Goal: Task Accomplishment & Management: Complete application form

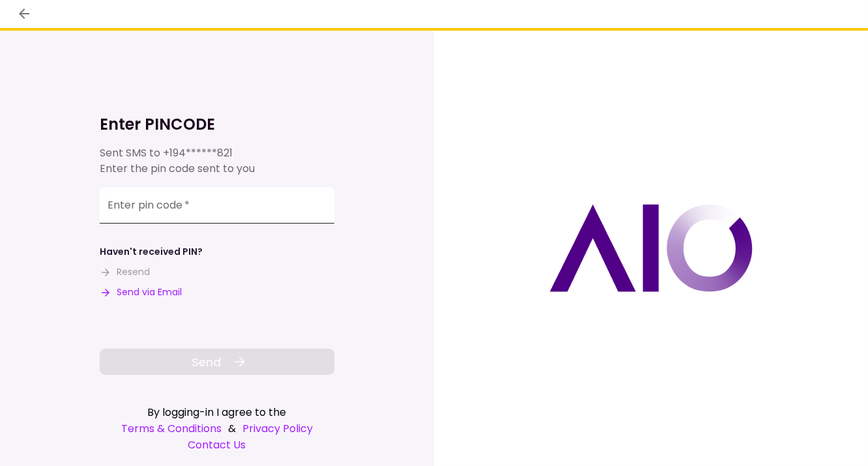
click at [192, 205] on input "Enter pin code   *" at bounding box center [217, 205] width 235 height 36
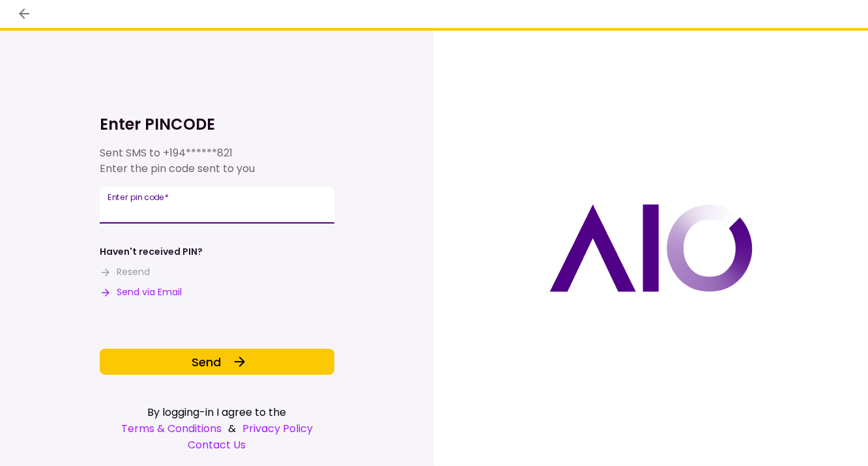
type input "******"
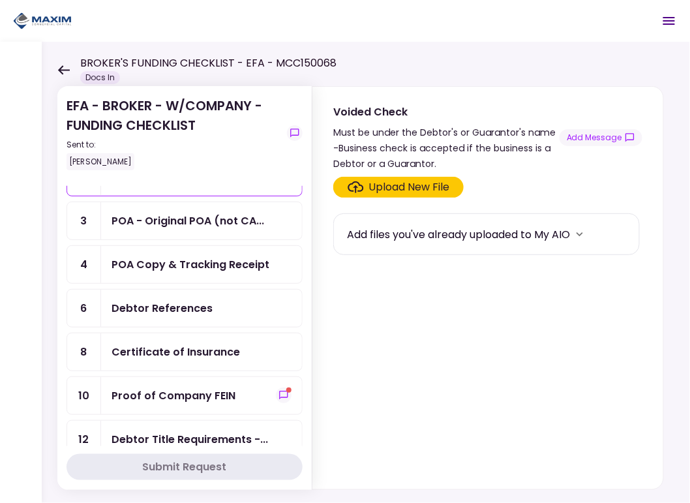
scroll to position [130, 0]
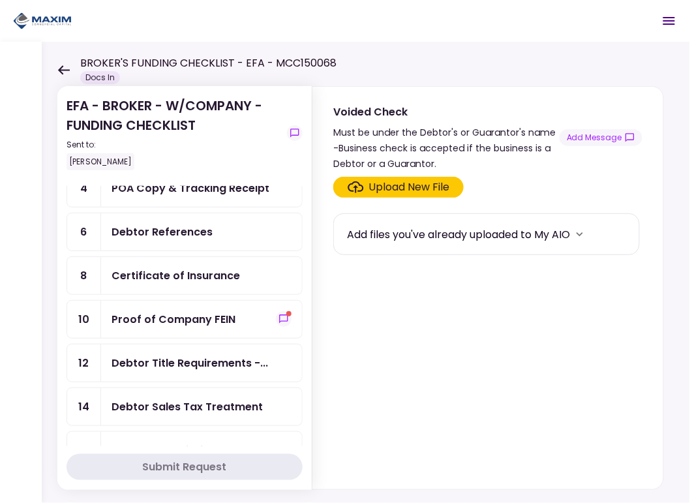
click at [185, 311] on div "Proof of Company FEIN" at bounding box center [173, 319] width 124 height 16
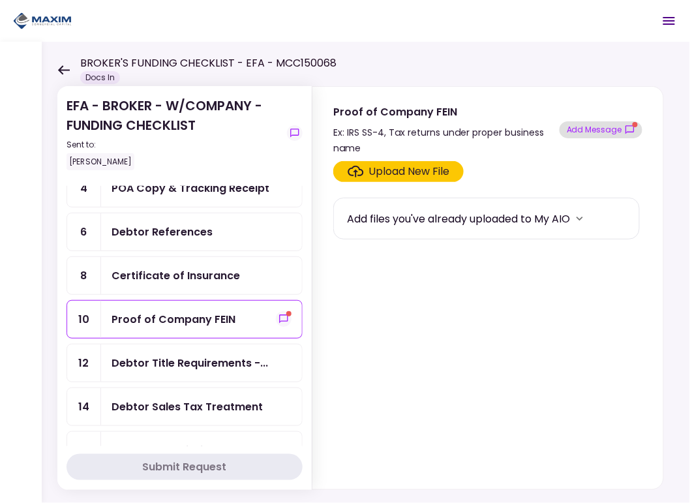
click at [602, 131] on button "Add Message" at bounding box center [600, 129] width 83 height 17
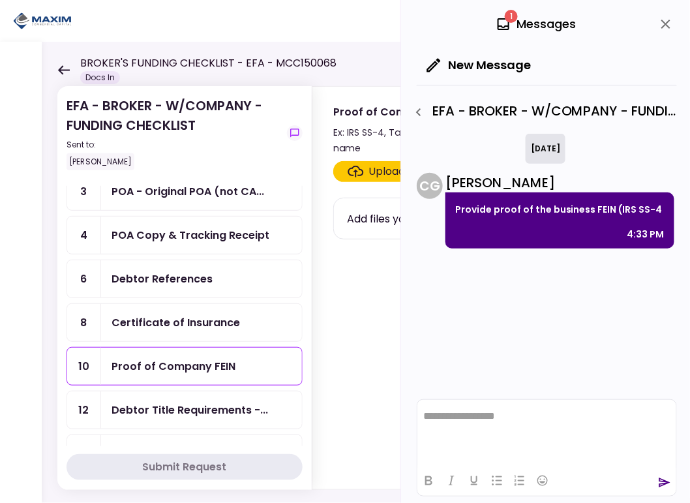
scroll to position [65, 0]
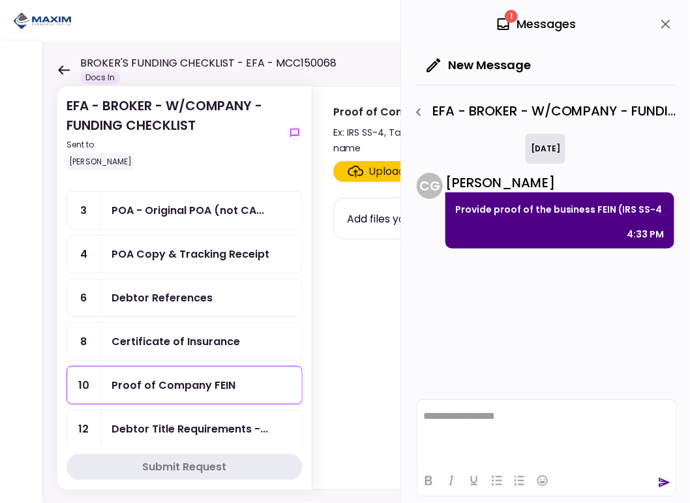
click at [370, 301] on section "Upload New File Add files you've already uploaded to My AIO" at bounding box center [487, 322] width 309 height 323
click at [665, 25] on icon "close" at bounding box center [665, 24] width 9 height 9
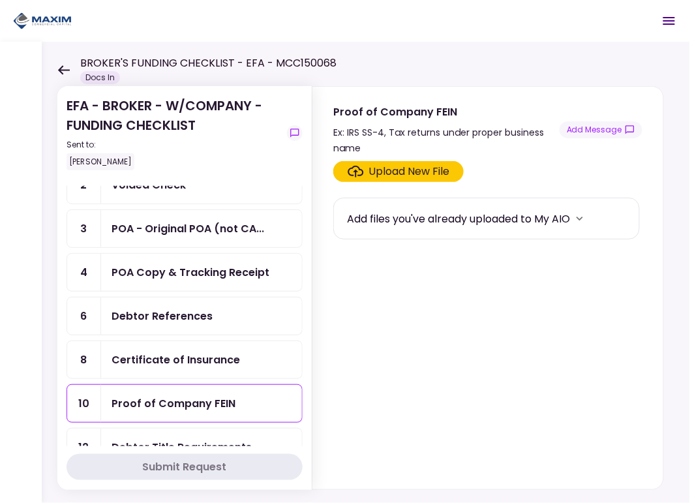
scroll to position [130, 0]
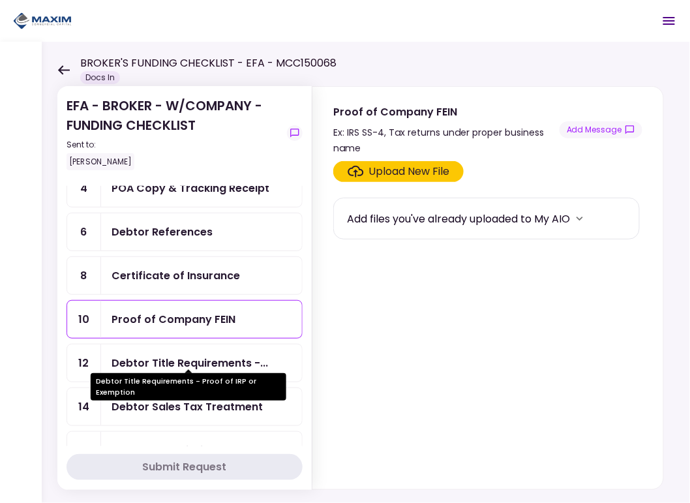
click at [127, 355] on div "Debtor Title Requirements -..." at bounding box center [189, 363] width 156 height 16
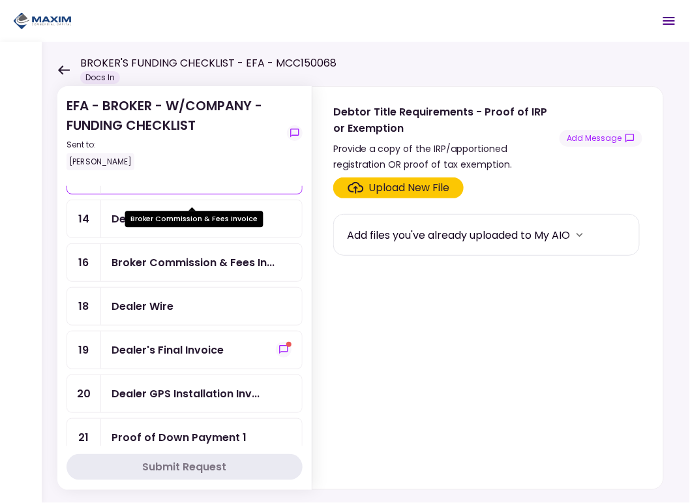
scroll to position [391, 0]
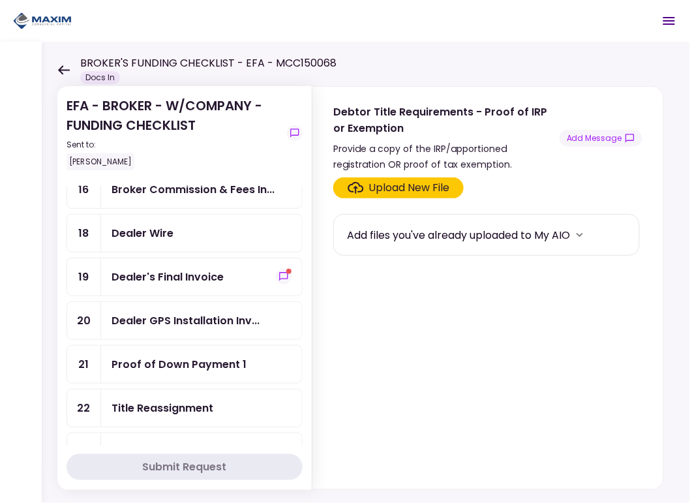
click at [130, 269] on div "Dealer's Final Invoice" at bounding box center [167, 277] width 112 height 16
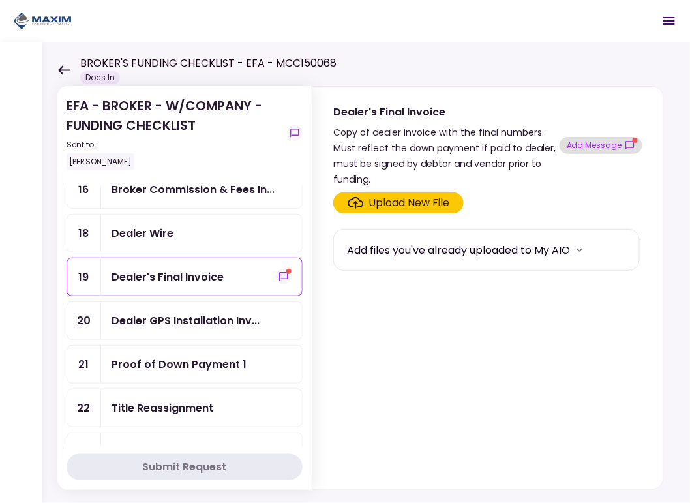
click at [584, 143] on button "Add Message" at bounding box center [600, 145] width 83 height 17
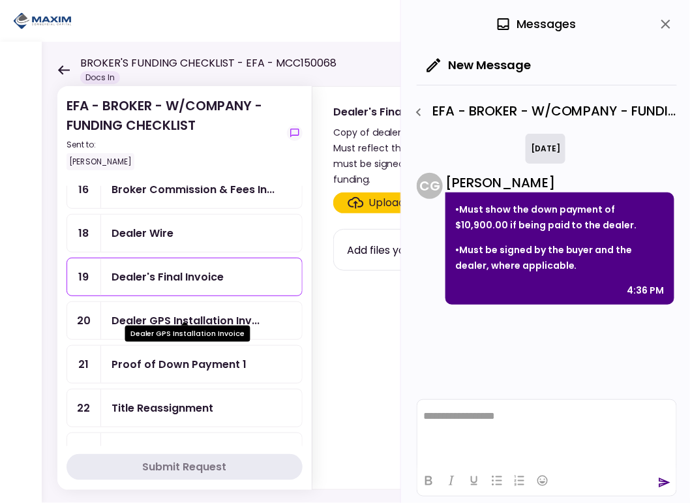
click at [144, 312] on div "Dealer GPS Installation Inv..." at bounding box center [185, 320] width 148 height 16
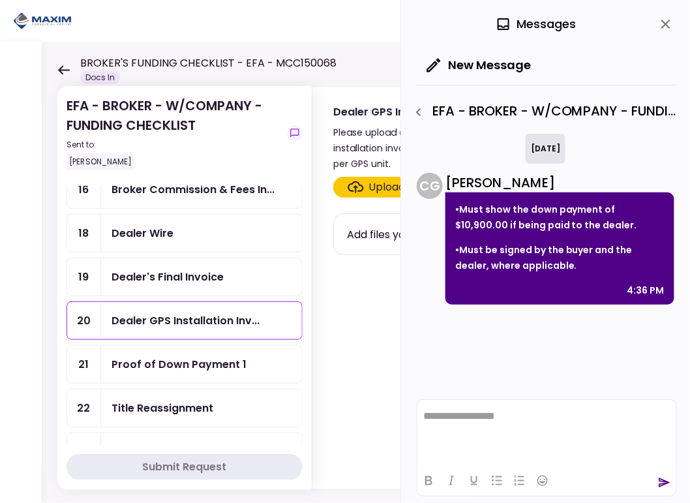
click at [165, 356] on div "Proof of Down Payment 1" at bounding box center [178, 364] width 135 height 16
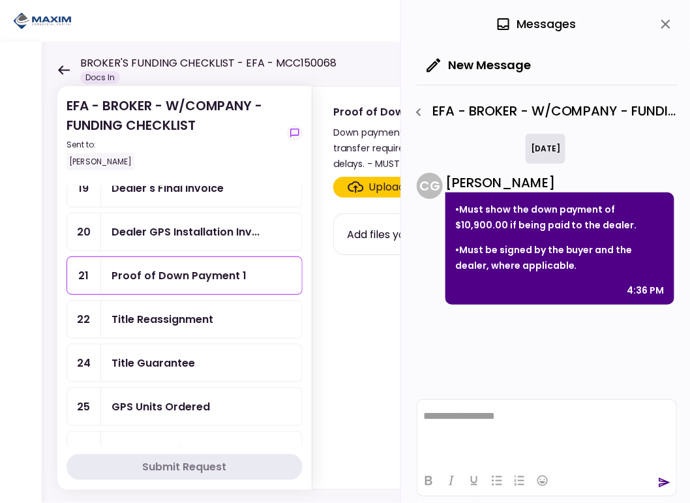
scroll to position [325, 0]
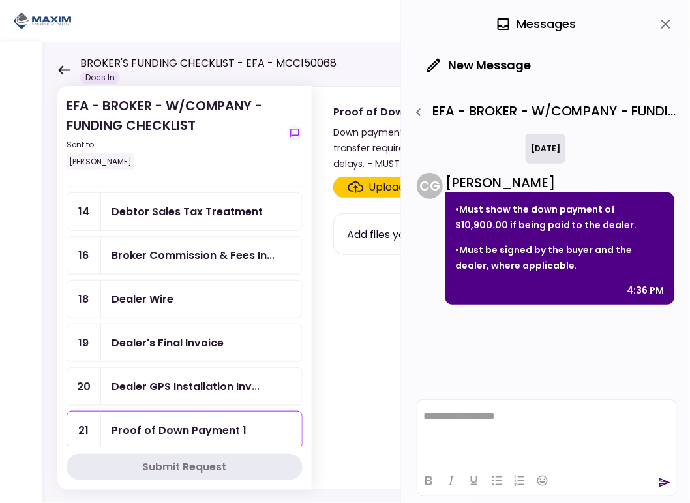
click at [168, 251] on div "Broker Commission & Fees In..." at bounding box center [192, 255] width 163 height 16
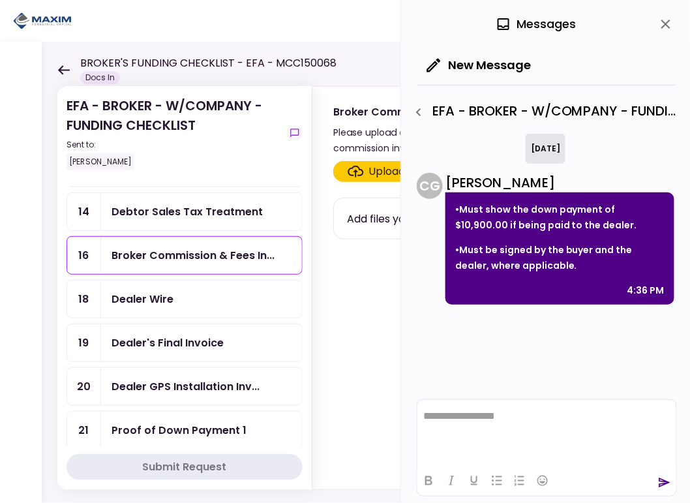
click at [662, 25] on icon "close" at bounding box center [666, 24] width 16 height 16
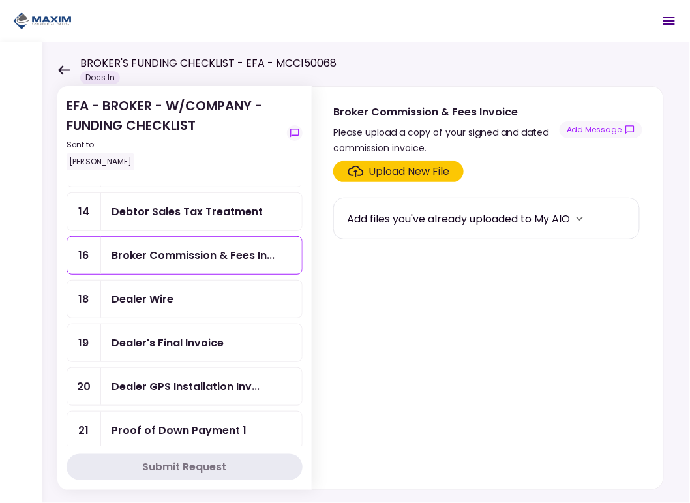
click at [380, 173] on div "Upload New File" at bounding box center [409, 172] width 81 height 16
click at [0, 0] on input "Upload New File" at bounding box center [0, 0] width 0 height 0
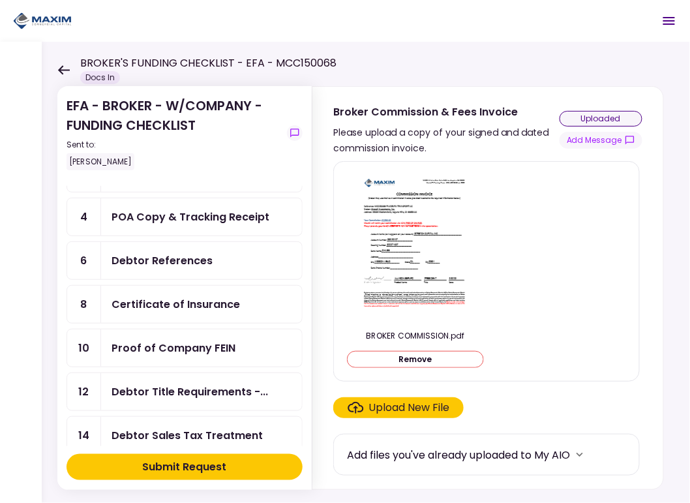
scroll to position [130, 0]
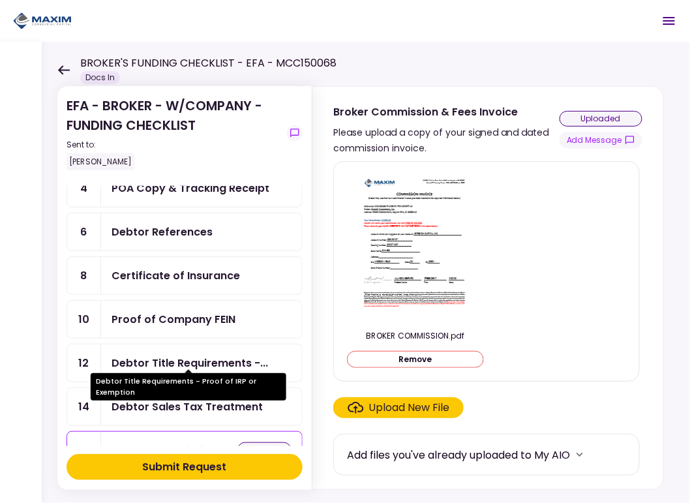
click at [157, 357] on div "Debtor Title Requirements -..." at bounding box center [189, 363] width 156 height 16
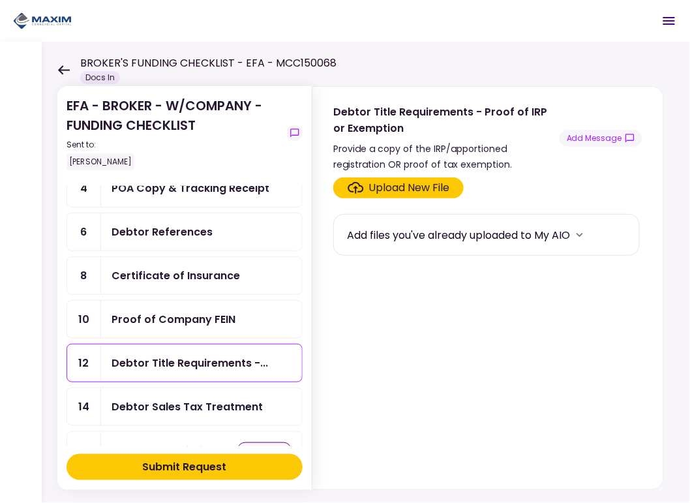
click at [418, 190] on div "Upload New File" at bounding box center [409, 188] width 81 height 16
click at [0, 0] on input "Upload New File" at bounding box center [0, 0] width 0 height 0
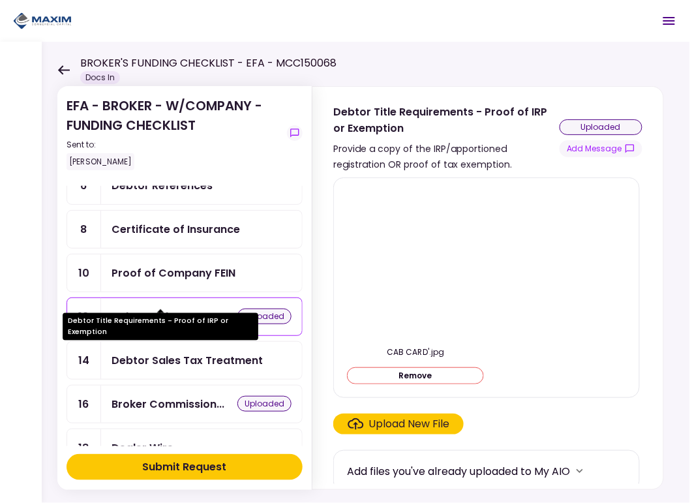
scroll to position [196, 0]
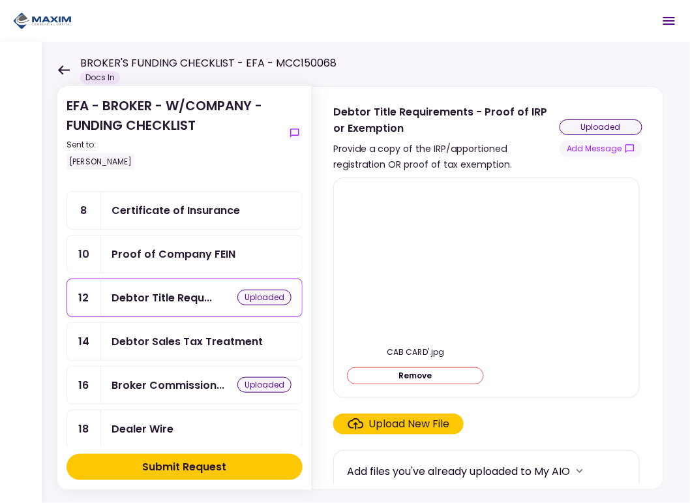
click at [231, 338] on div "Debtor Sales Tax Treatment" at bounding box center [186, 341] width 151 height 16
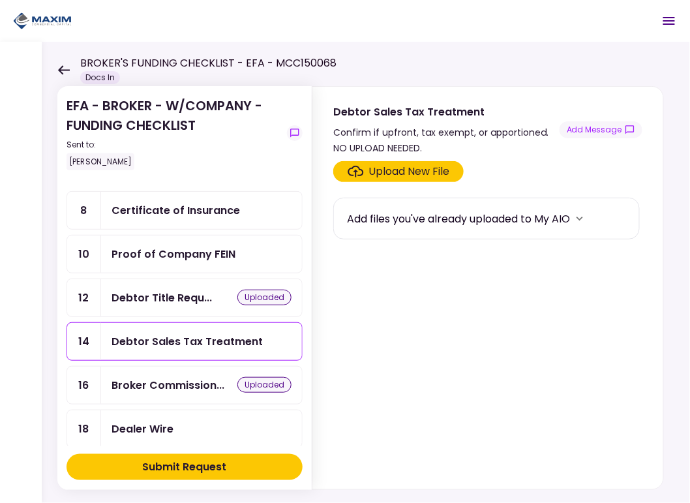
click at [415, 168] on div "Upload New File" at bounding box center [409, 172] width 81 height 16
click at [0, 0] on input "Upload New File" at bounding box center [0, 0] width 0 height 0
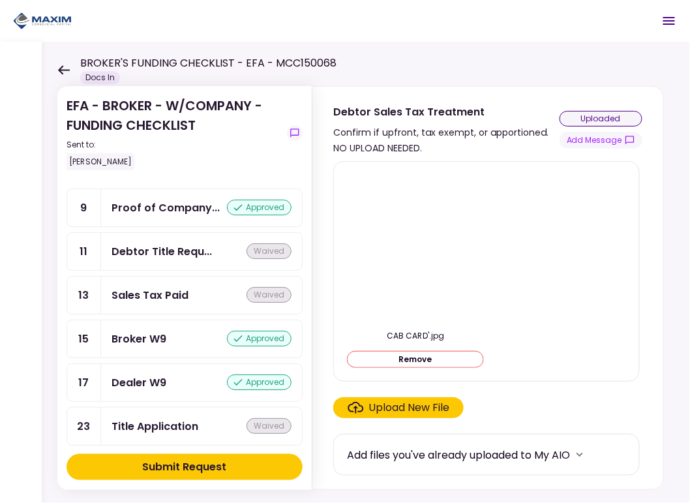
scroll to position [1169, 0]
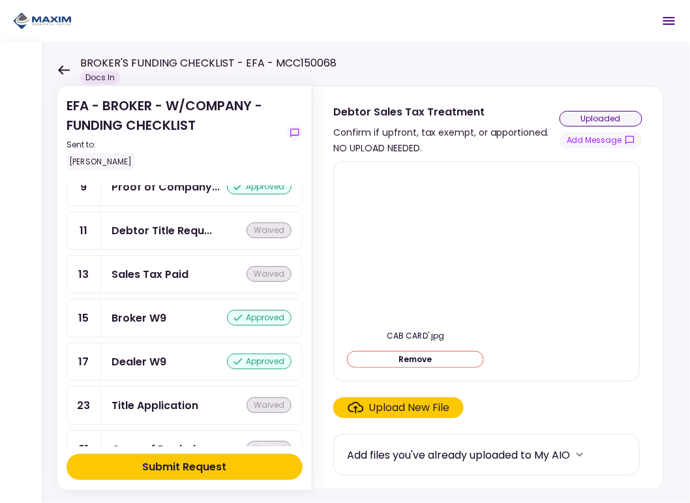
click at [186, 465] on div "Submit Request" at bounding box center [185, 467] width 84 height 16
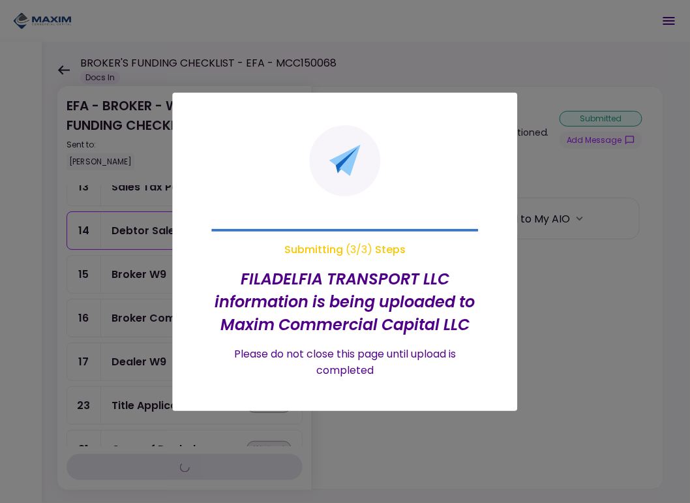
scroll to position [1040, 0]
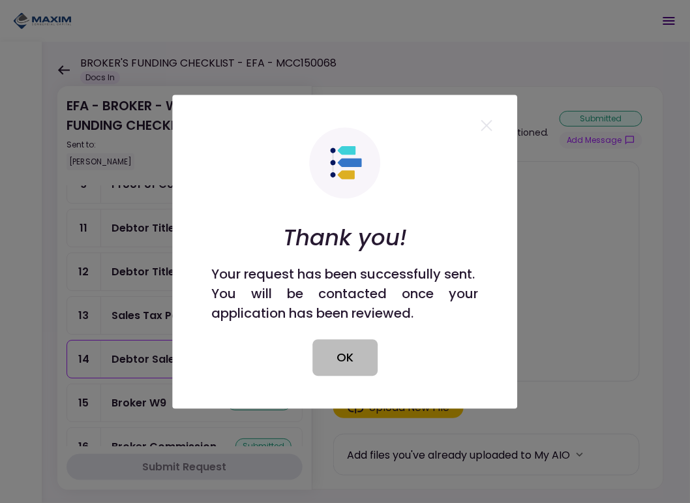
click at [349, 358] on button "OK" at bounding box center [344, 357] width 65 height 36
